Goal: Task Accomplishment & Management: Manage account settings

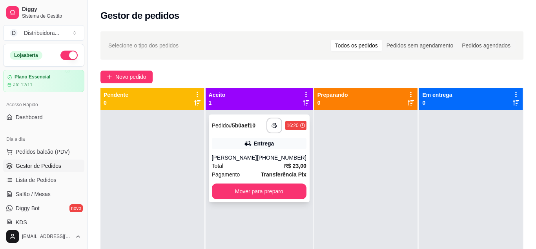
click at [271, 164] on div "Total R$ 23,00" at bounding box center [259, 166] width 95 height 9
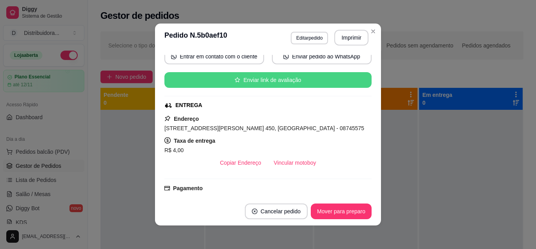
scroll to position [99, 0]
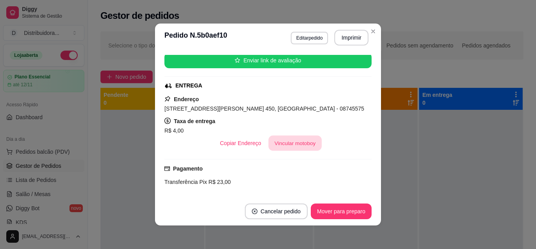
click at [298, 143] on button "Vincular motoboy" at bounding box center [294, 143] width 53 height 15
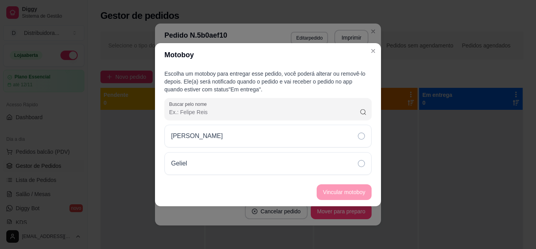
click at [232, 127] on div "[PERSON_NAME]" at bounding box center [267, 136] width 207 height 23
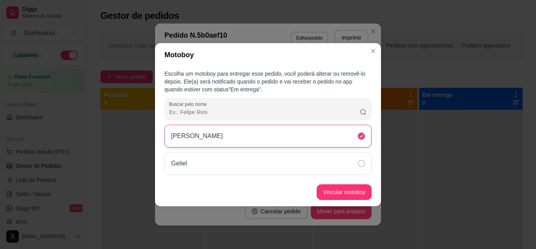
click at [214, 137] on div "[PERSON_NAME]" at bounding box center [267, 136] width 207 height 23
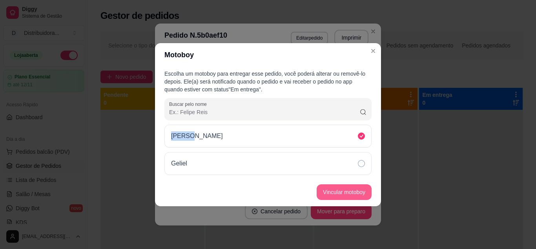
click at [361, 189] on button "Vincular motoboy" at bounding box center [344, 192] width 55 height 16
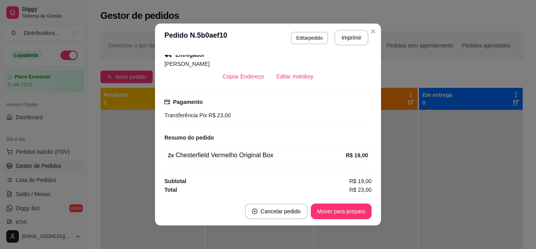
scroll to position [2, 0]
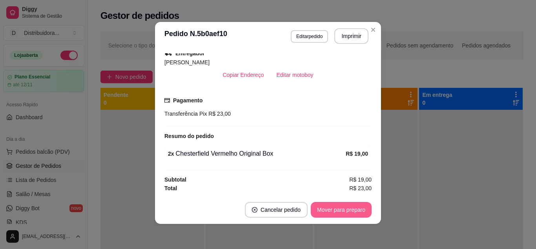
click at [338, 211] on button "Mover para preparo" at bounding box center [341, 210] width 61 height 16
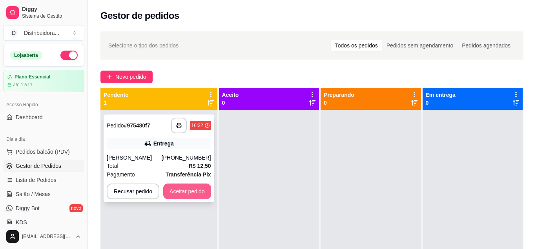
click at [180, 192] on button "Aceitar pedido" at bounding box center [187, 192] width 48 height 16
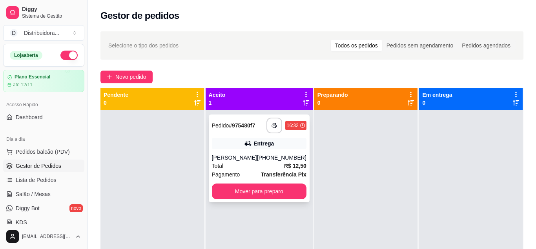
click at [262, 145] on div "Entrega" at bounding box center [263, 144] width 20 height 8
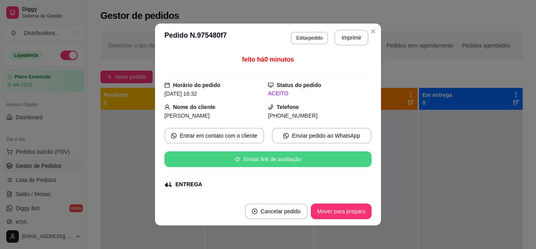
scroll to position [166, 0]
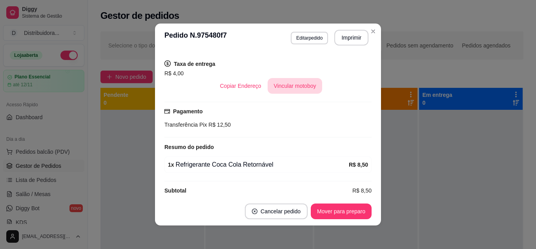
click at [299, 80] on button "Vincular motoboy" at bounding box center [295, 86] width 55 height 16
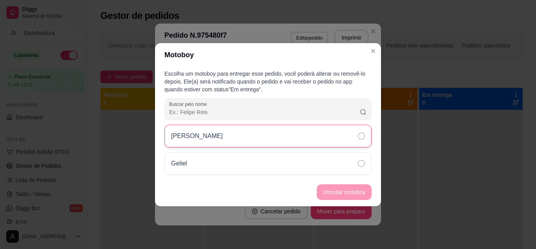
click at [202, 142] on div "[PERSON_NAME]" at bounding box center [267, 136] width 207 height 23
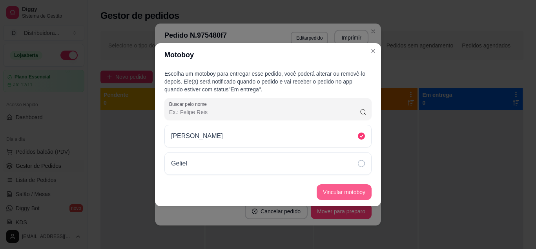
click at [352, 190] on button "Vincular motoboy" at bounding box center [344, 192] width 55 height 16
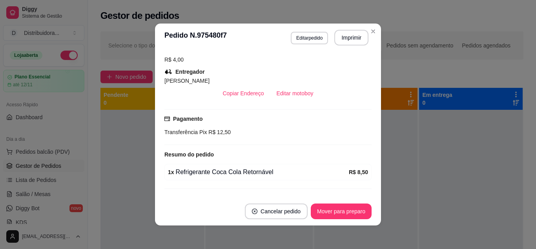
scroll to position [187, 0]
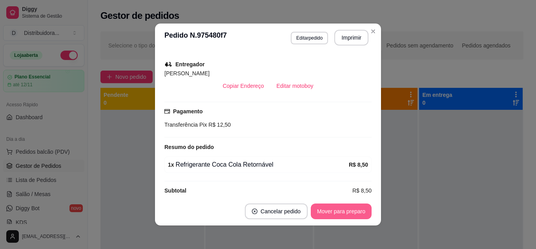
click at [345, 213] on button "Mover para preparo" at bounding box center [341, 212] width 61 height 16
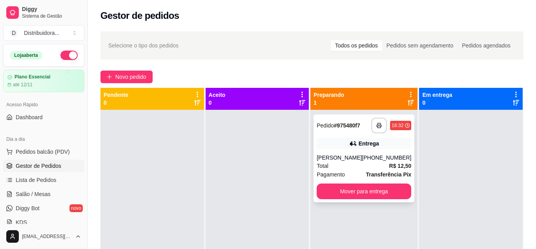
click at [387, 151] on div "**********" at bounding box center [363, 159] width 101 height 88
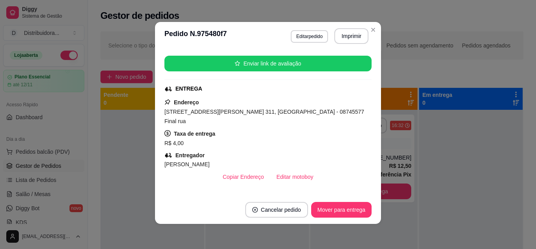
scroll to position [88, 0]
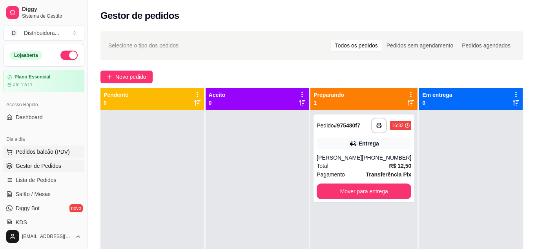
click at [46, 153] on span "Pedidos balcão (PDV)" at bounding box center [43, 152] width 54 height 8
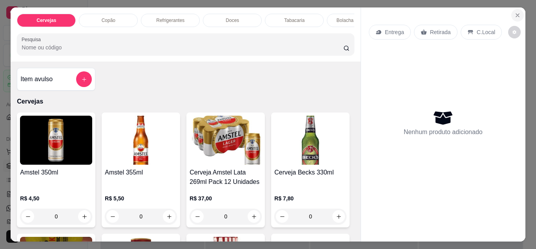
click at [520, 14] on icon "Close" at bounding box center [517, 15] width 6 height 6
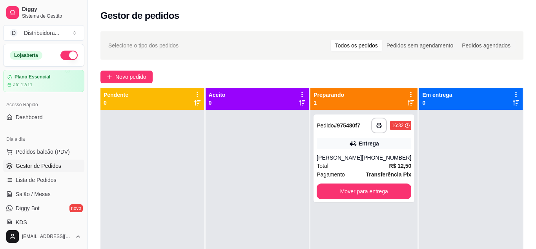
click at [364, 47] on div "Todos os pedidos" at bounding box center [356, 45] width 51 height 11
click at [331, 40] on input "Todos os pedidos" at bounding box center [331, 40] width 0 height 0
click at [514, 94] on icon at bounding box center [515, 94] width 7 height 7
click at [309, 75] on div "Novo pedido" at bounding box center [311, 77] width 423 height 13
click at [41, 182] on span "Lista de Pedidos" at bounding box center [36, 180] width 41 height 8
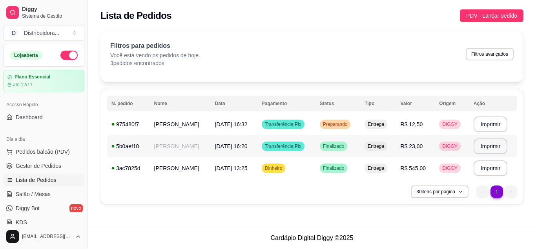
click at [215, 149] on span "[DATE] 16:20" at bounding box center [231, 146] width 33 height 6
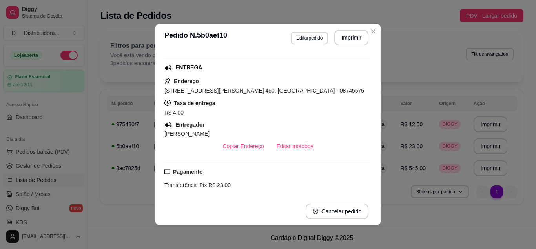
scroll to position [148, 0]
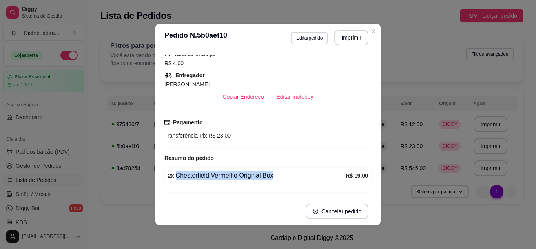
drag, startPoint x: 176, startPoint y: 175, endPoint x: 272, endPoint y: 176, distance: 95.7
click at [272, 176] on div "2 x Chesterfield Vermelho Original Box" at bounding box center [257, 175] width 178 height 9
copy div "Chesterfield Vermelho Original Box"
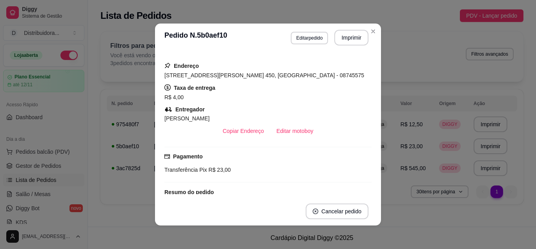
scroll to position [99, 0]
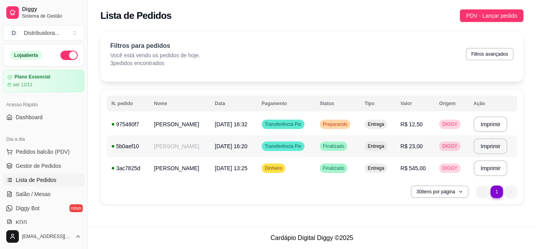
click at [161, 153] on td "[PERSON_NAME]" at bounding box center [179, 146] width 61 height 22
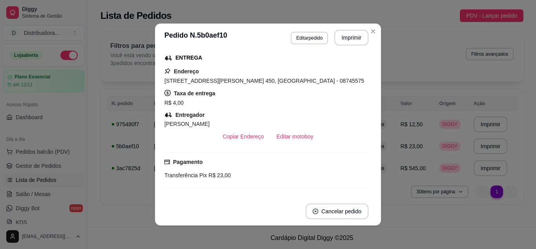
scroll to position [0, 0]
